Goal: Navigation & Orientation: Find specific page/section

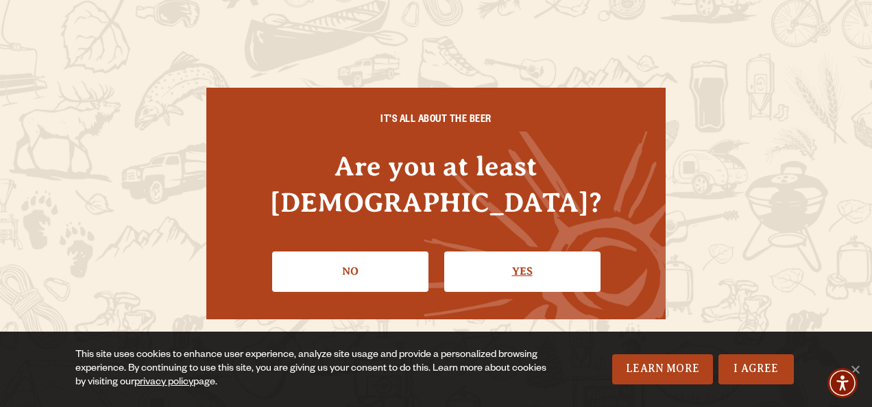
click at [484, 256] on link "Yes" at bounding box center [522, 272] width 156 height 40
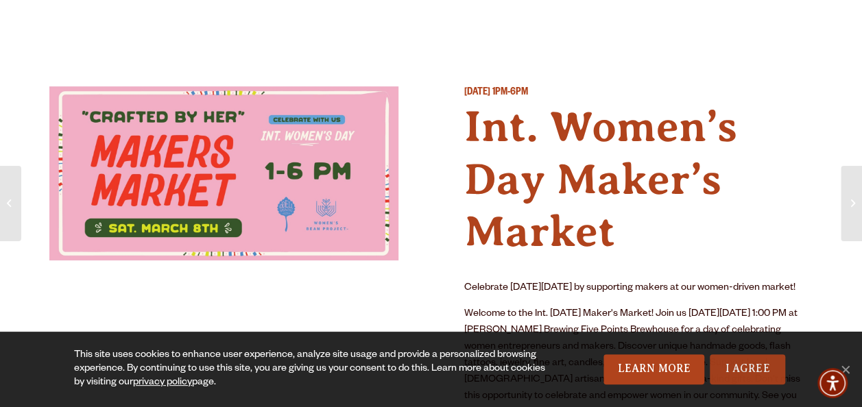
click at [722, 365] on link "I Agree" at bounding box center [746, 369] width 75 height 30
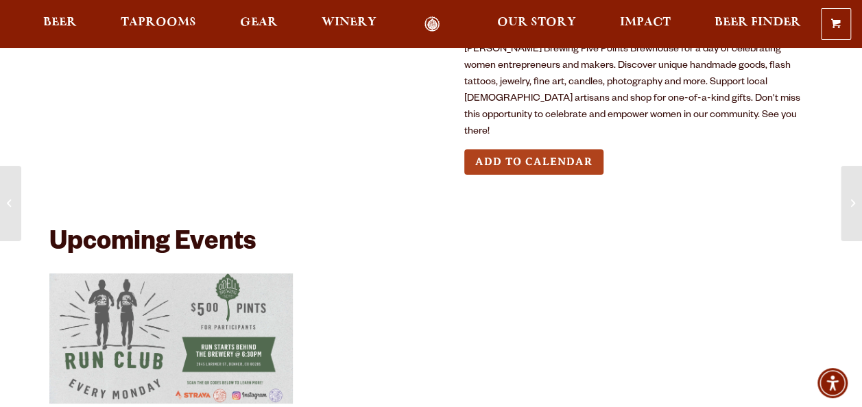
scroll to position [343, 0]
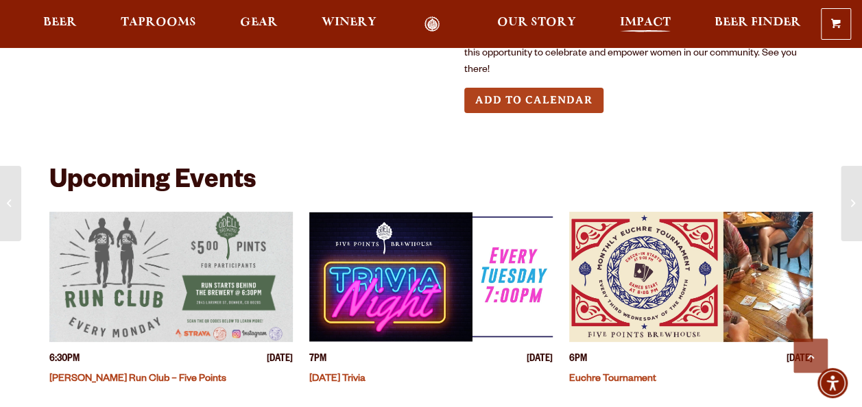
click at [632, 21] on span "Impact" at bounding box center [645, 22] width 51 height 11
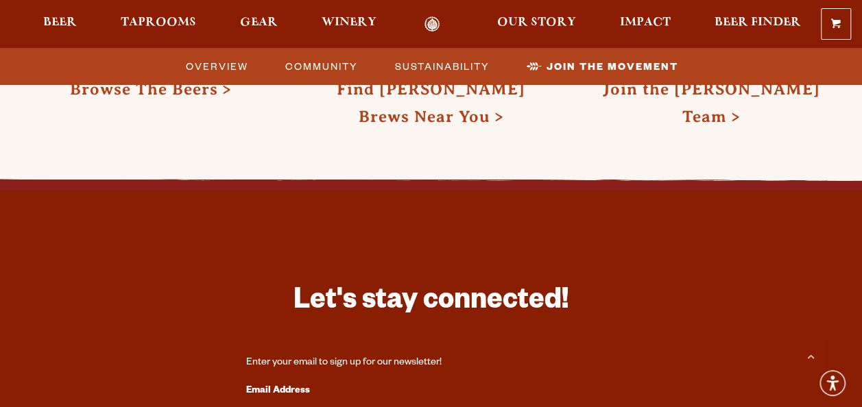
scroll to position [3427, 0]
click at [319, 66] on span "Community" at bounding box center [321, 66] width 73 height 20
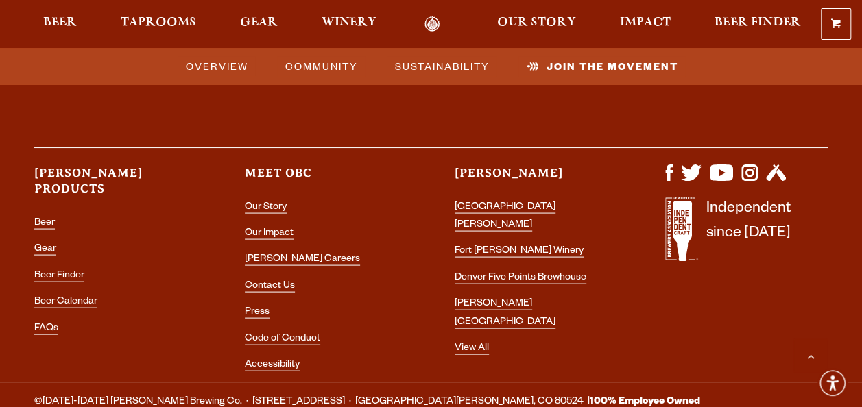
scroll to position [3838, 0]
click at [485, 271] on link "Denver Five Points Brewhouse" at bounding box center [520, 277] width 132 height 12
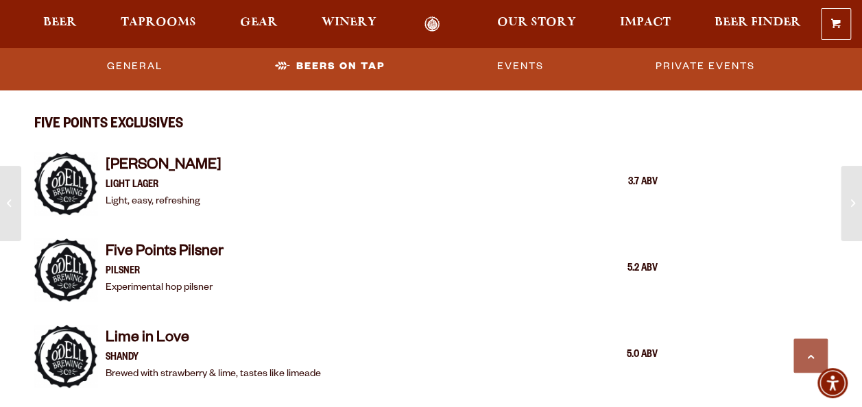
scroll to position [1106, 0]
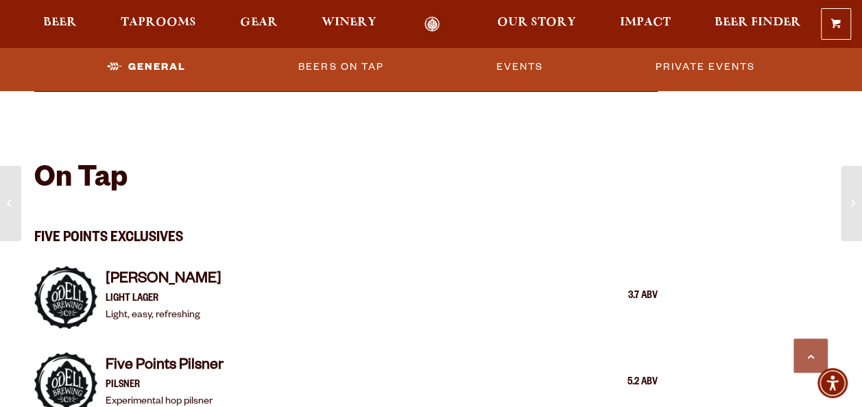
click at [426, 30] on link "Odell Home" at bounding box center [431, 24] width 51 height 16
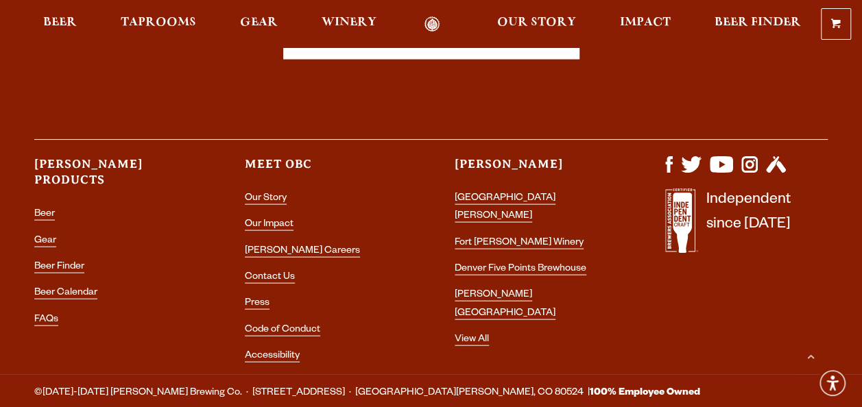
scroll to position [3933, 0]
